Goal: Transaction & Acquisition: Purchase product/service

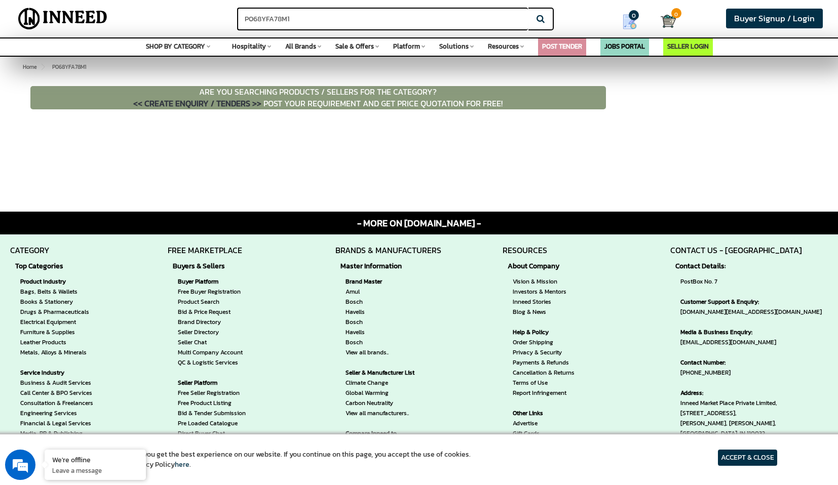
click at [584, 21] on div "P068YFA78M1 Search Buyer Signup / Login Login Email * Password * Login Set new …" at bounding box center [419, 18] width 838 height 37
click at [585, 21] on div "P068YFA78M1 Search Buyer Signup / Login Login Email * Password * Login Set new …" at bounding box center [419, 18] width 838 height 37
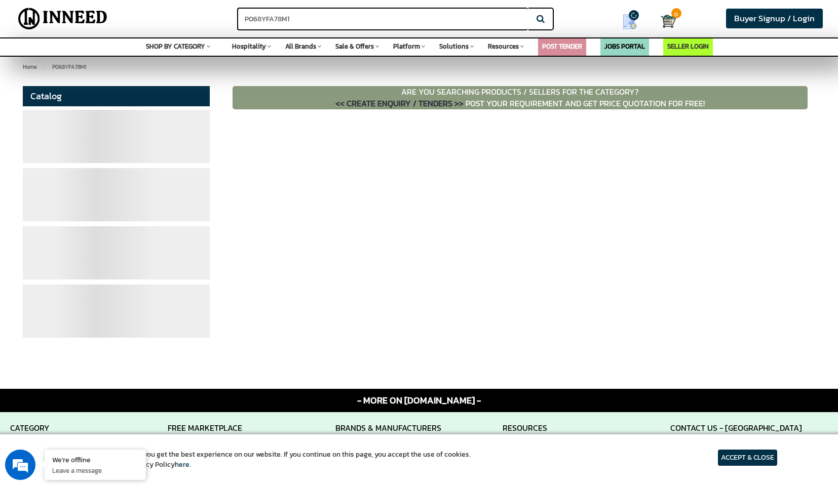
click at [362, 25] on input "P068YFA78M1" at bounding box center [382, 19] width 291 height 23
paste input "P068YFA78M1"
type input "P068YFA78M1"
click at [528, 8] on button "Search" at bounding box center [540, 19] width 25 height 23
click at [540, 18] on button "Search" at bounding box center [540, 19] width 25 height 23
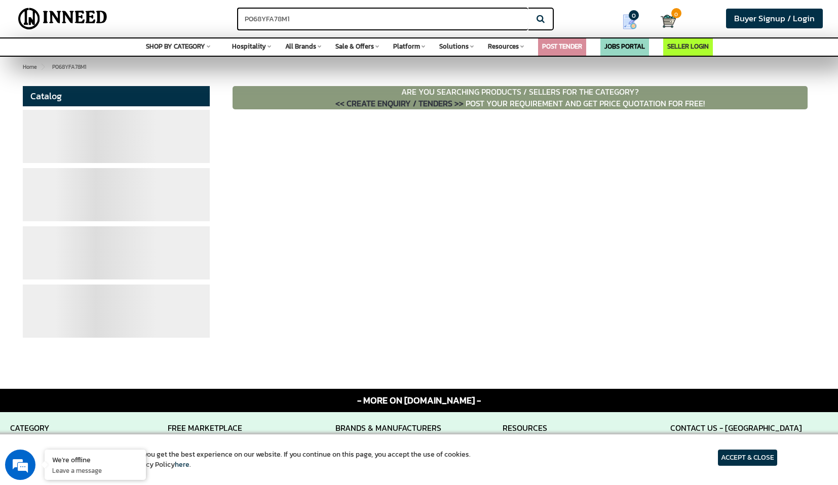
click at [207, 25] on div "P068YFA78M1 Search" at bounding box center [265, 15] width 279 height 30
